Goal: Task Accomplishment & Management: Use online tool/utility

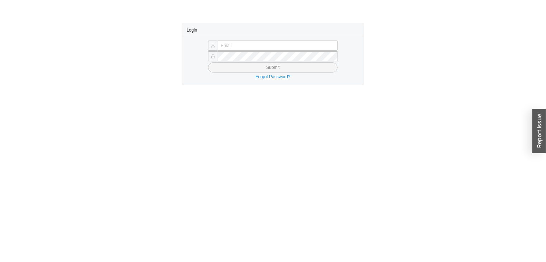
type input "[PERSON_NAME][EMAIL_ADDRESS][DOMAIN_NAME]"
click at [222, 71] on button "Submit" at bounding box center [273, 67] width 130 height 10
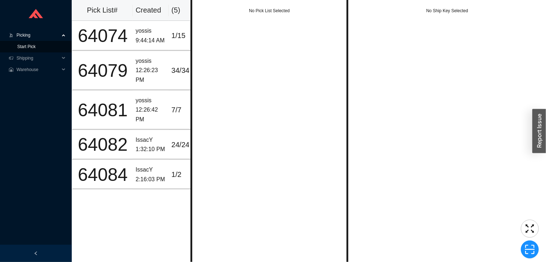
click at [29, 48] on link "Start Pick" at bounding box center [26, 46] width 18 height 5
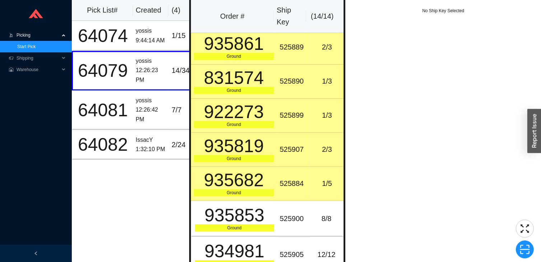
click at [260, 88] on div "Ground" at bounding box center [234, 90] width 80 height 7
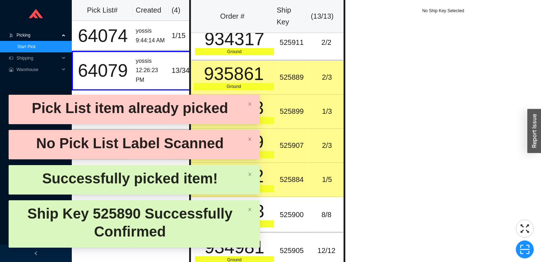
scroll to position [216, 0]
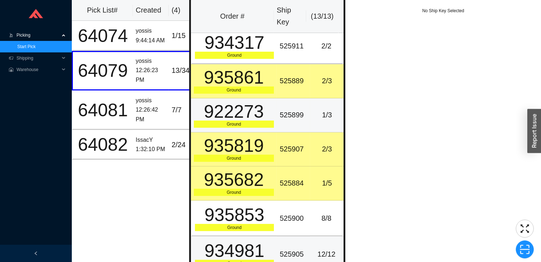
click at [295, 240] on td "525905" at bounding box center [293, 254] width 33 height 36
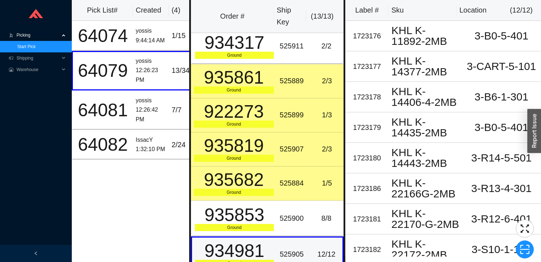
scroll to position [6, 0]
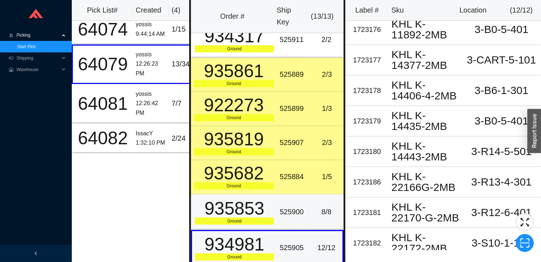
click at [270, 200] on div "935853" at bounding box center [234, 209] width 79 height 18
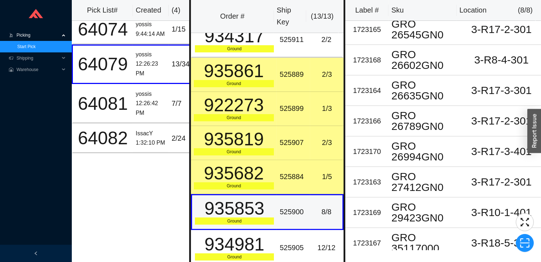
click at [241, 173] on div "935682" at bounding box center [234, 173] width 80 height 18
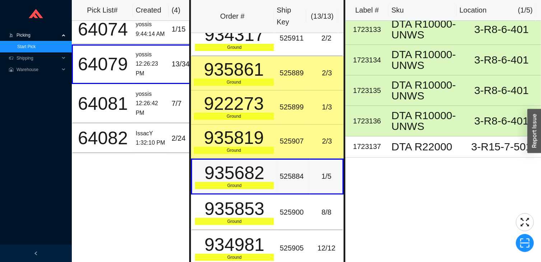
click at [264, 140] on div "935819" at bounding box center [234, 138] width 80 height 18
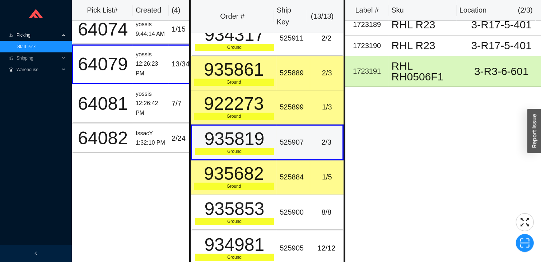
click at [262, 113] on div "Ground" at bounding box center [234, 116] width 80 height 7
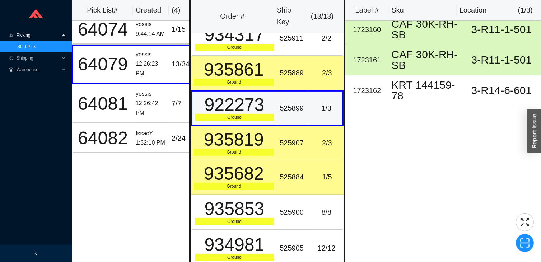
click at [257, 80] on div "Ground" at bounding box center [234, 82] width 80 height 7
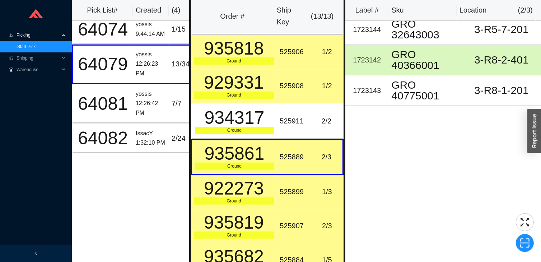
scroll to position [127, 0]
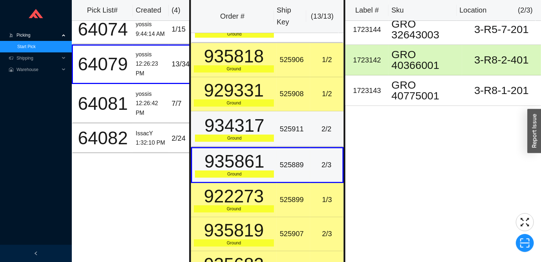
click at [277, 125] on td "525911" at bounding box center [293, 129] width 33 height 36
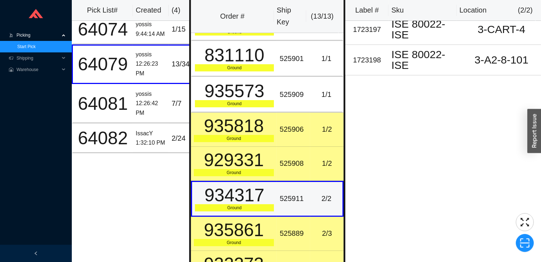
scroll to position [0, 0]
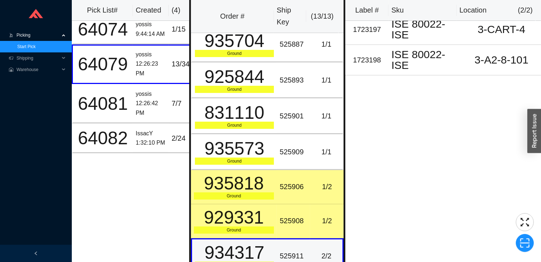
click at [283, 172] on td "525906" at bounding box center [293, 187] width 33 height 34
